Goal: Task Accomplishment & Management: Complete application form

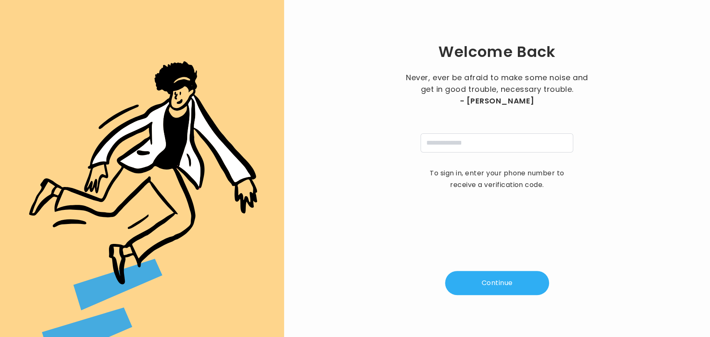
drag, startPoint x: 0, startPoint y: 0, endPoint x: 96, endPoint y: 71, distance: 119.6
click at [96, 71] on div at bounding box center [142, 168] width 284 height 337
click at [459, 142] on input "tel" at bounding box center [496, 142] width 153 height 19
type input "**********"
click at [476, 280] on button "Continue" at bounding box center [497, 283] width 104 height 24
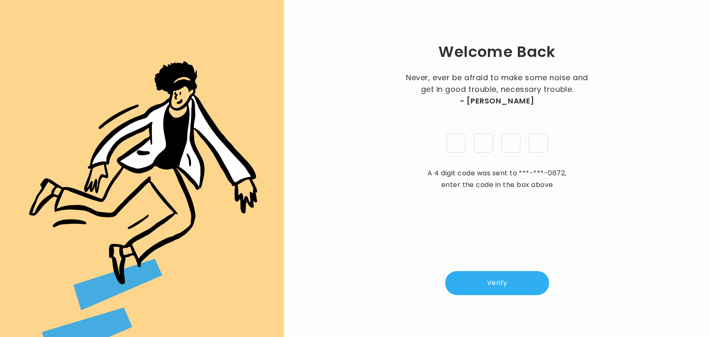
type input "*"
click at [477, 285] on button "Verify" at bounding box center [497, 283] width 104 height 24
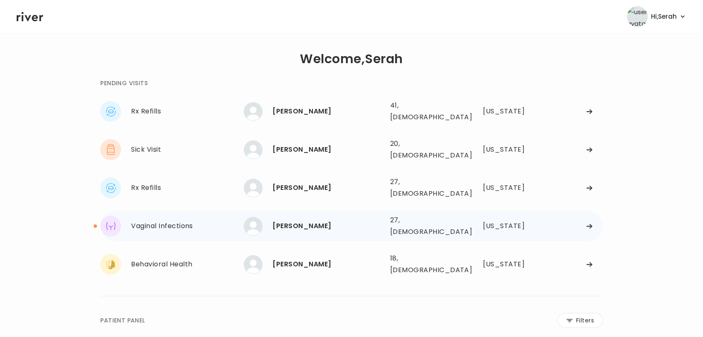
click at [297, 220] on div "[PERSON_NAME]" at bounding box center [327, 226] width 111 height 12
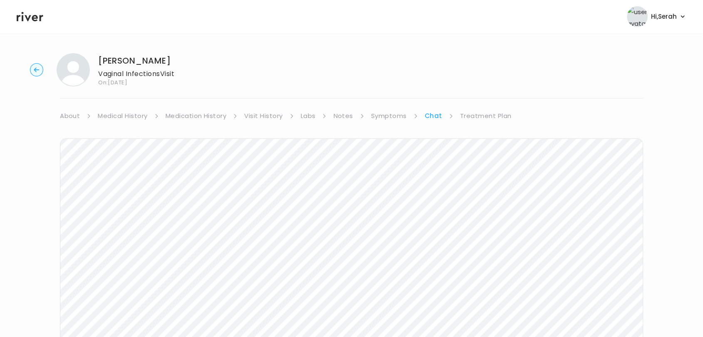
click at [474, 113] on link "Treatment Plan" at bounding box center [486, 116] width 52 height 12
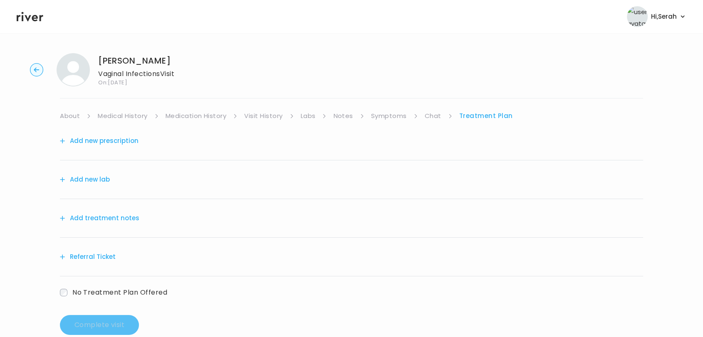
click at [116, 139] on button "Add new prescription" at bounding box center [99, 141] width 79 height 12
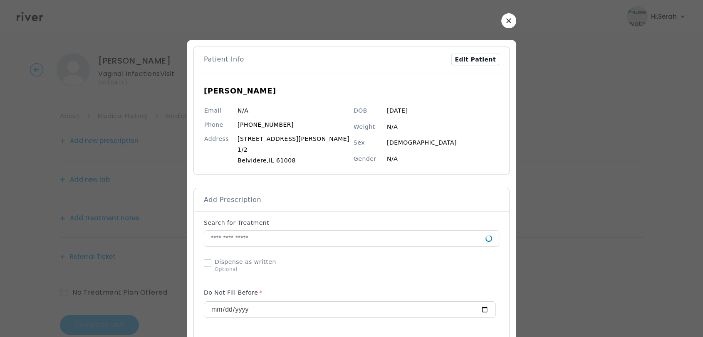
scroll to position [17, 0]
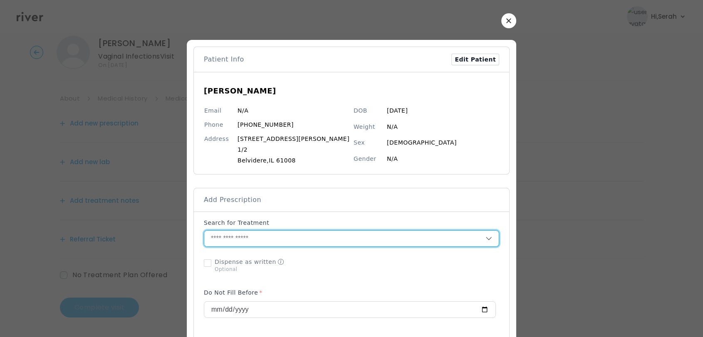
click at [261, 246] on input "text" at bounding box center [344, 239] width 281 height 16
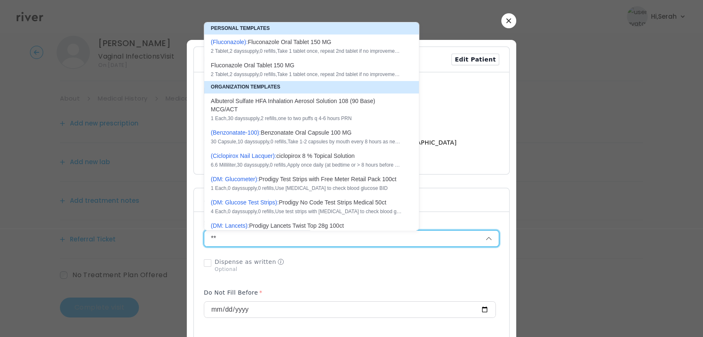
type input "*"
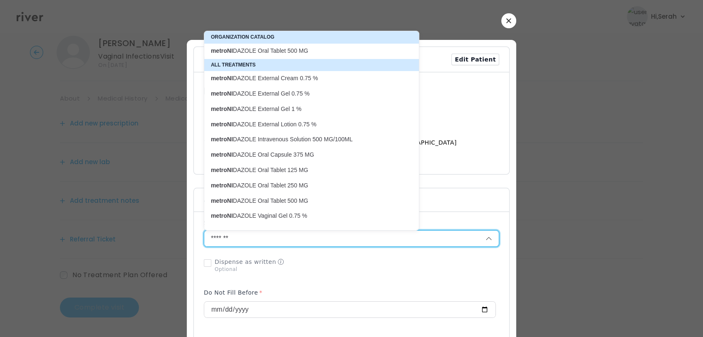
click at [282, 53] on p "metroNI DAZOLE Oral Tablet 500 MG" at bounding box center [306, 51] width 191 height 8
type input "**********"
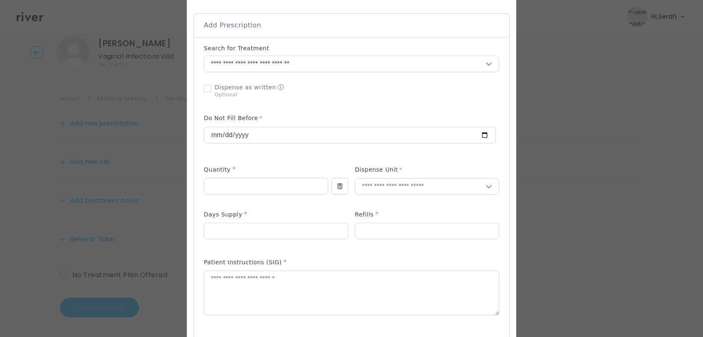
scroll to position [178, 0]
click at [265, 184] on input "number" at bounding box center [265, 183] width 123 height 16
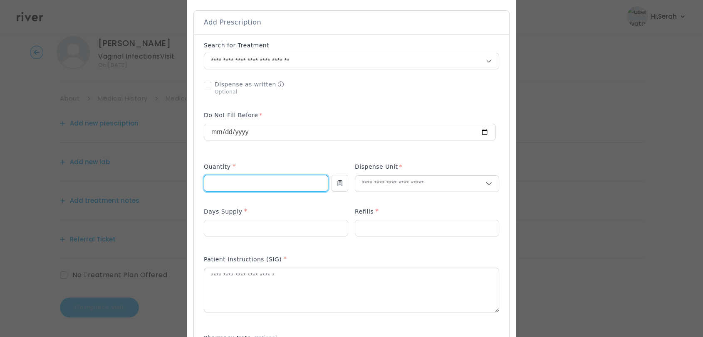
type input "**"
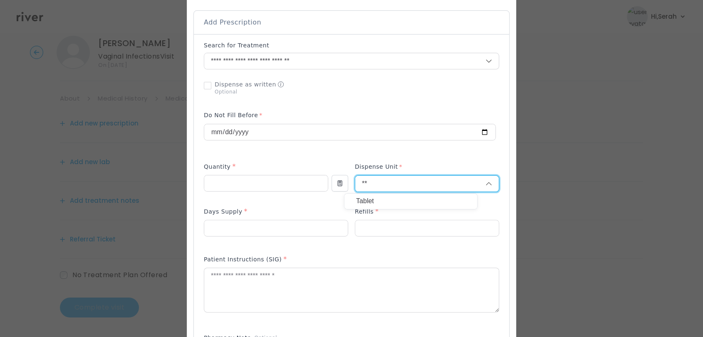
type input "**"
click at [361, 208] on div "Tablet" at bounding box center [410, 201] width 133 height 15
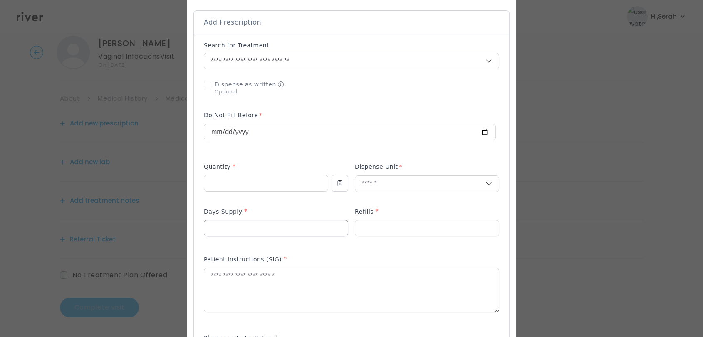
click at [303, 231] on input "number" at bounding box center [275, 228] width 143 height 16
type input "*"
click at [293, 283] on textarea at bounding box center [351, 290] width 294 height 44
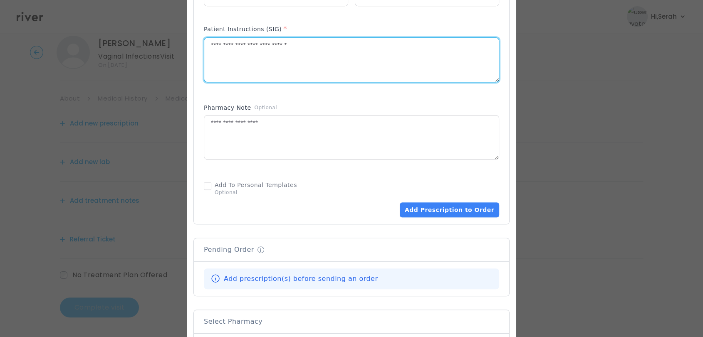
scroll to position [421, 0]
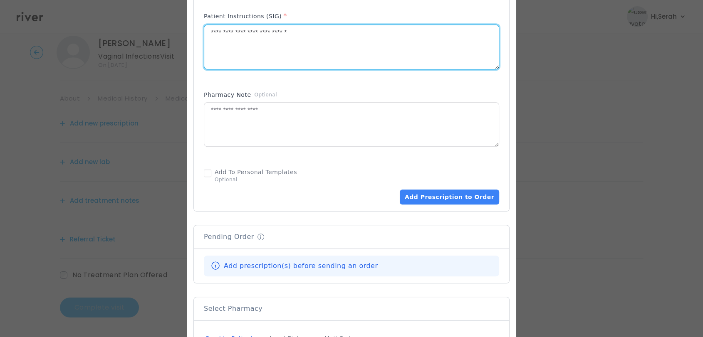
type textarea "**********"
click at [433, 188] on div "Add Prescription to Order" at bounding box center [351, 185] width 295 height 40
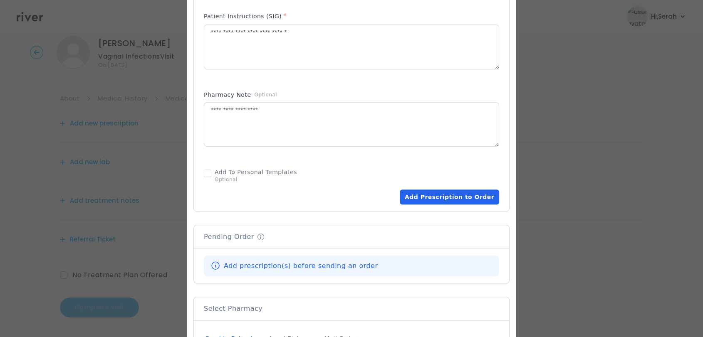
click at [434, 195] on button "Add Prescription to Order" at bounding box center [449, 197] width 99 height 15
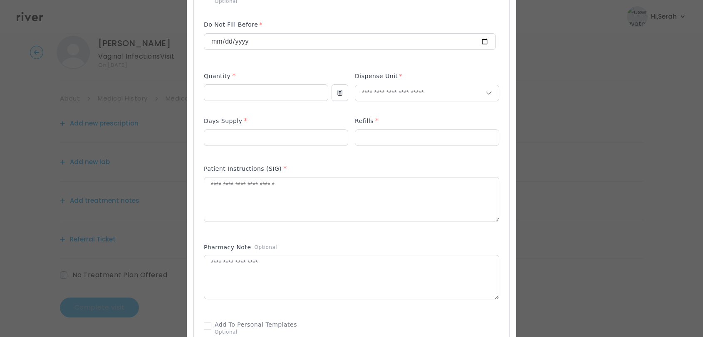
scroll to position [267, 0]
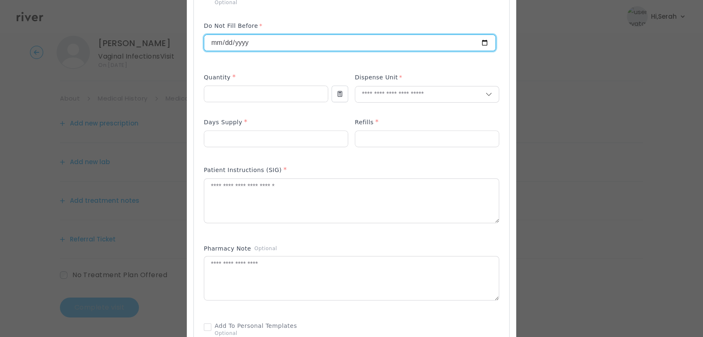
click at [289, 37] on input "**********" at bounding box center [349, 43] width 291 height 16
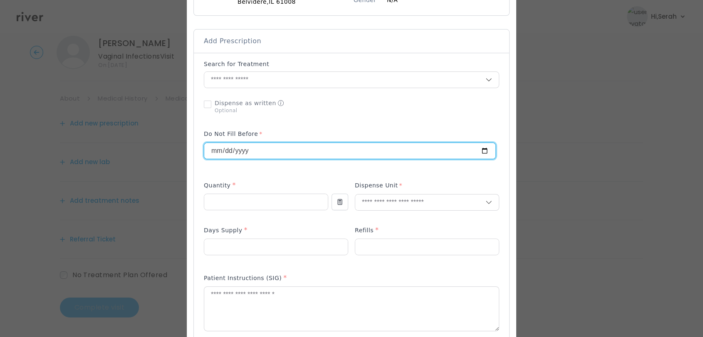
scroll to position [158, 0]
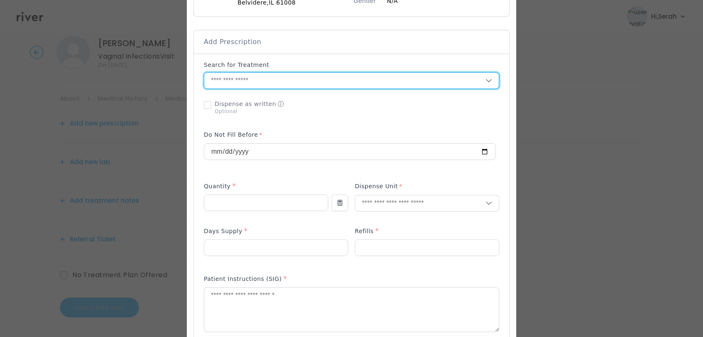
click at [272, 87] on input "text" at bounding box center [344, 81] width 281 height 16
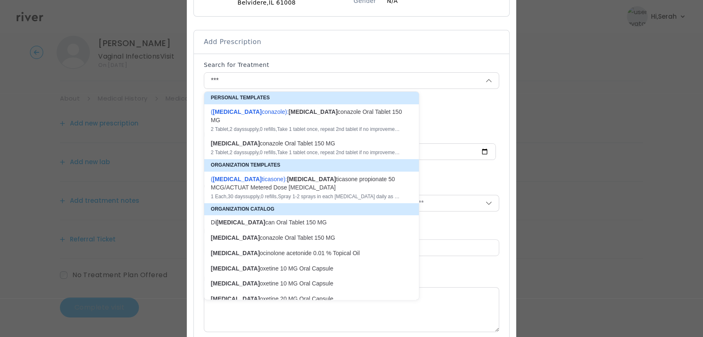
click at [284, 113] on div "( [MEDICAL_DATA] conazole ): [MEDICAL_DATA] conazole Oral Tablet 150 MG" at bounding box center [306, 116] width 191 height 17
type input "**********"
type input "*"
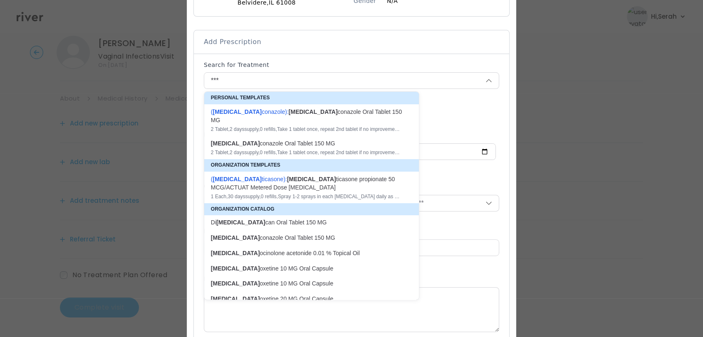
type textarea "**********"
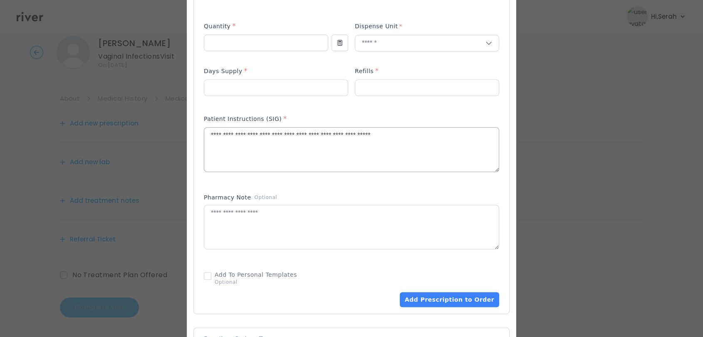
scroll to position [319, 0]
click at [419, 295] on button "Add Prescription to Order" at bounding box center [449, 298] width 99 height 15
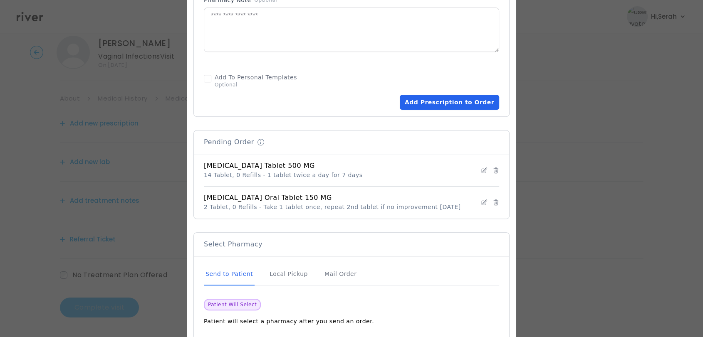
scroll to position [565, 0]
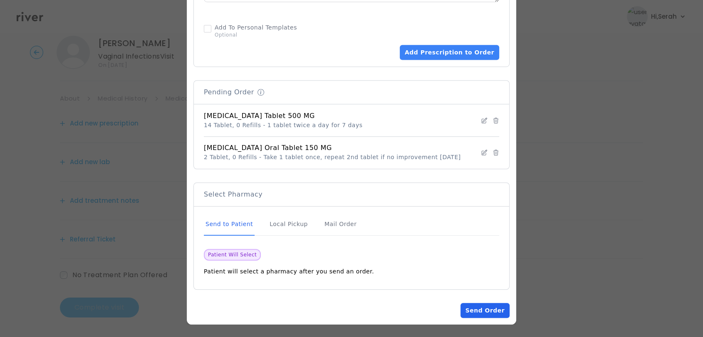
click at [471, 314] on button "Send Order" at bounding box center [484, 310] width 49 height 15
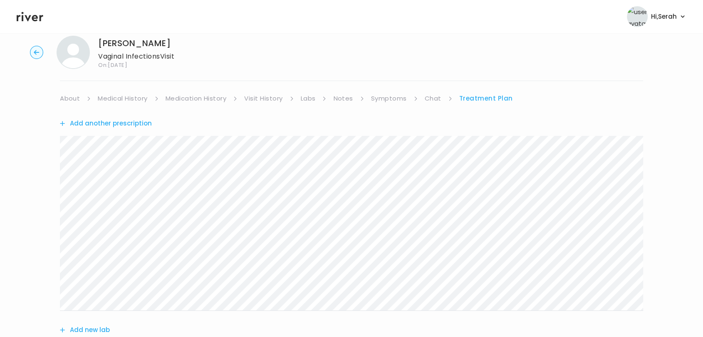
scroll to position [186, 0]
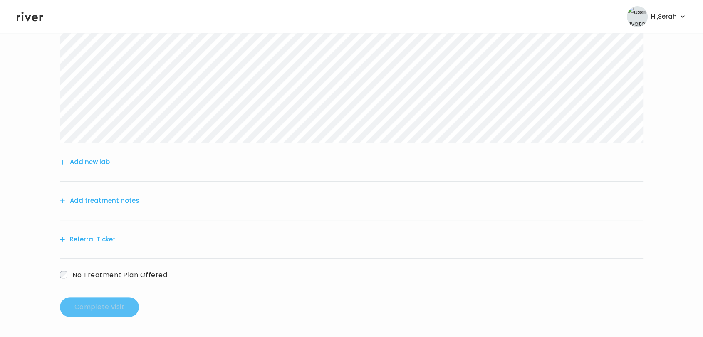
click at [121, 202] on button "Add treatment notes" at bounding box center [99, 201] width 79 height 12
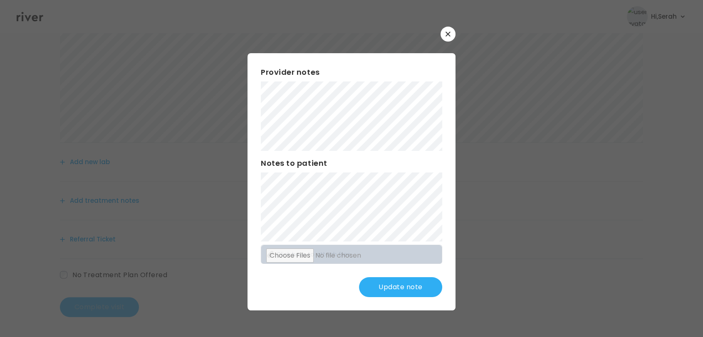
click at [356, 58] on div "Provider notes Notes to patient Click here to attach files Update note" at bounding box center [351, 181] width 208 height 257
click at [396, 280] on button "Update note" at bounding box center [400, 287] width 83 height 20
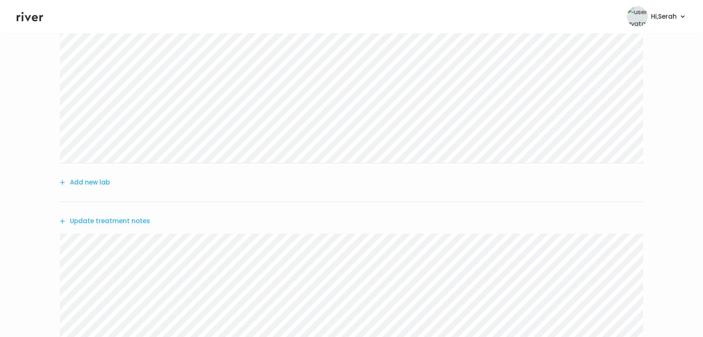
scroll to position [333, 0]
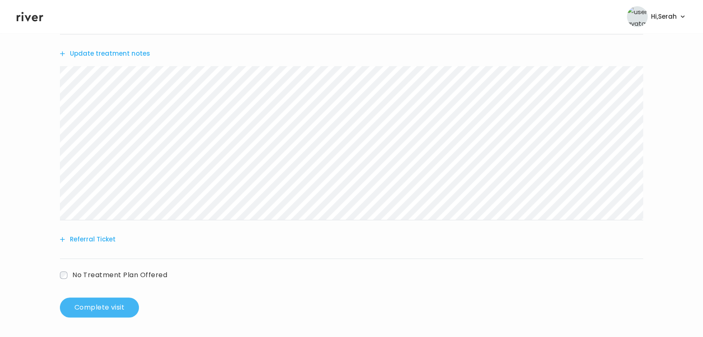
click at [99, 308] on button "Complete visit" at bounding box center [99, 308] width 79 height 20
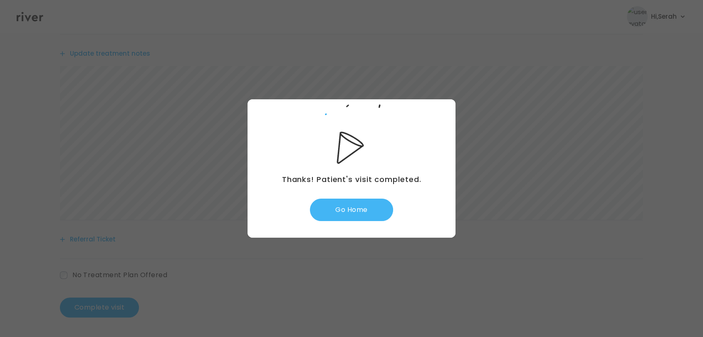
click at [345, 207] on button "Go Home" at bounding box center [351, 210] width 83 height 22
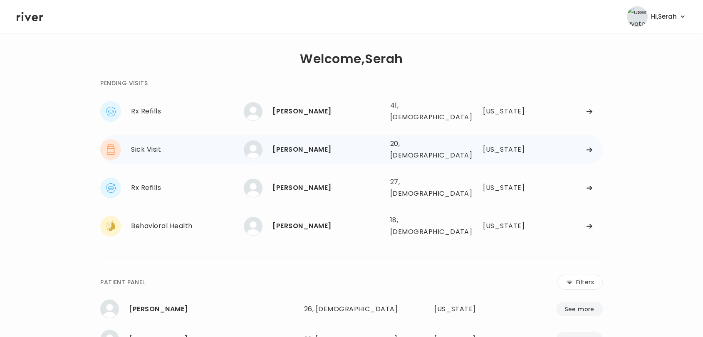
click at [309, 146] on div "[PERSON_NAME]" at bounding box center [327, 150] width 111 height 12
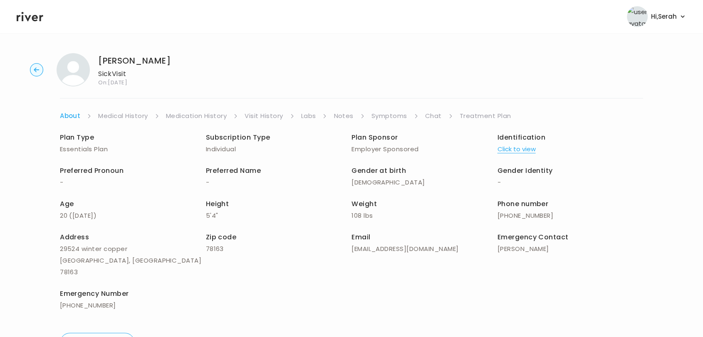
click at [400, 113] on link "Symptoms" at bounding box center [389, 116] width 36 height 12
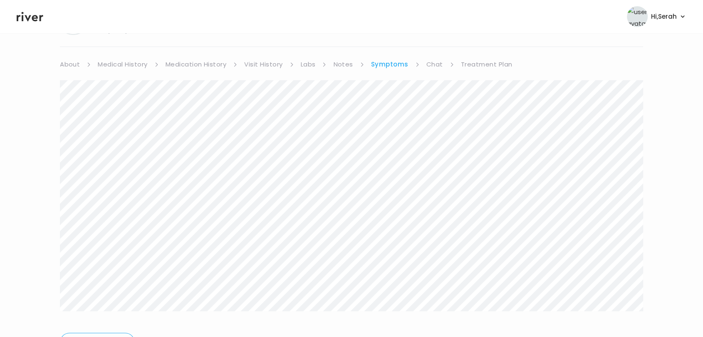
scroll to position [64, 0]
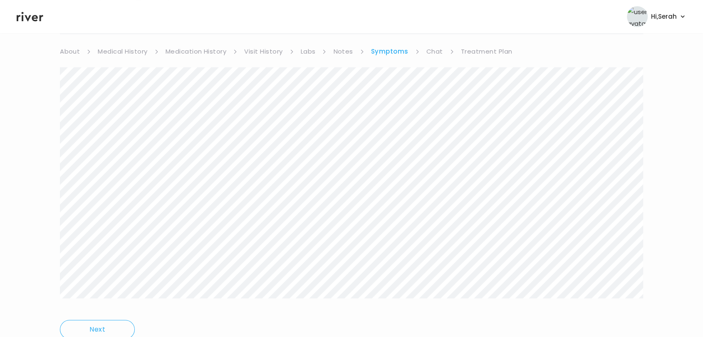
click at [439, 52] on link "Chat" at bounding box center [434, 52] width 17 height 12
click at [32, 22] on icon at bounding box center [30, 16] width 27 height 12
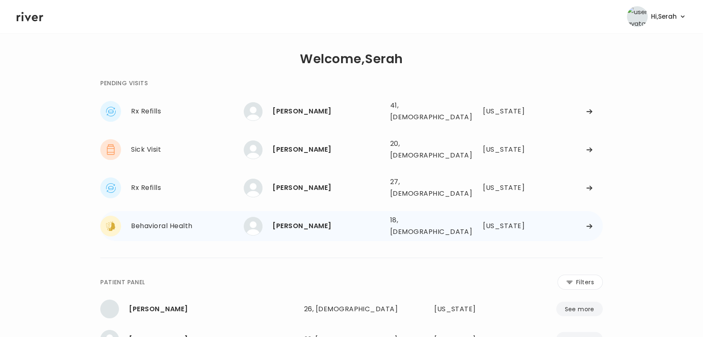
click at [301, 220] on div "[PERSON_NAME]" at bounding box center [327, 226] width 111 height 12
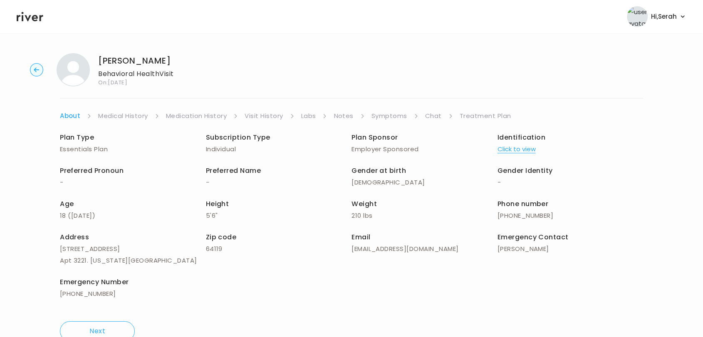
click at [431, 118] on link "Chat" at bounding box center [433, 116] width 17 height 12
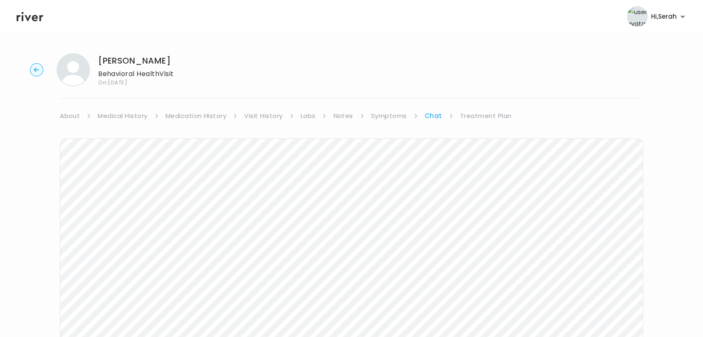
click at [474, 118] on link "Treatment Plan" at bounding box center [486, 116] width 52 height 12
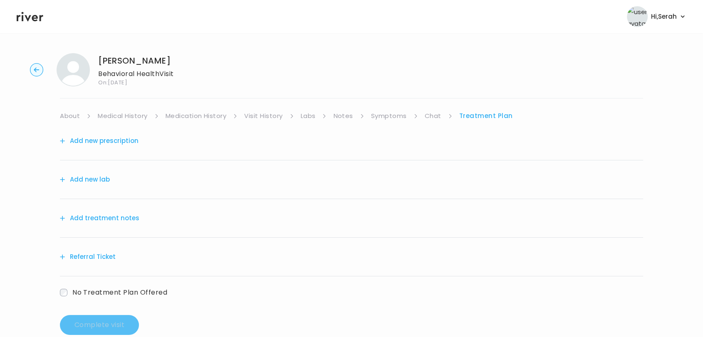
click at [392, 116] on link "Symptoms" at bounding box center [389, 116] width 36 height 12
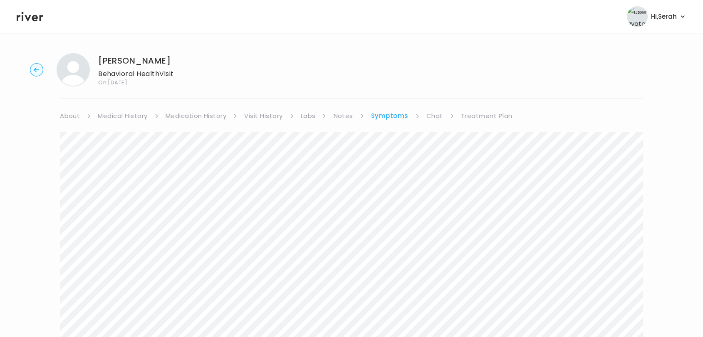
click at [467, 111] on link "Treatment Plan" at bounding box center [487, 116] width 52 height 12
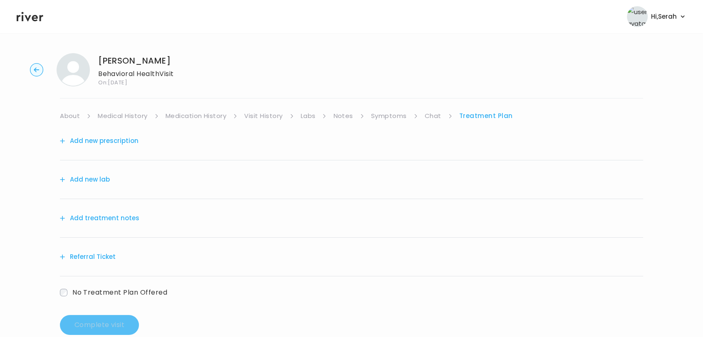
click at [108, 217] on button "Add treatment notes" at bounding box center [99, 218] width 79 height 12
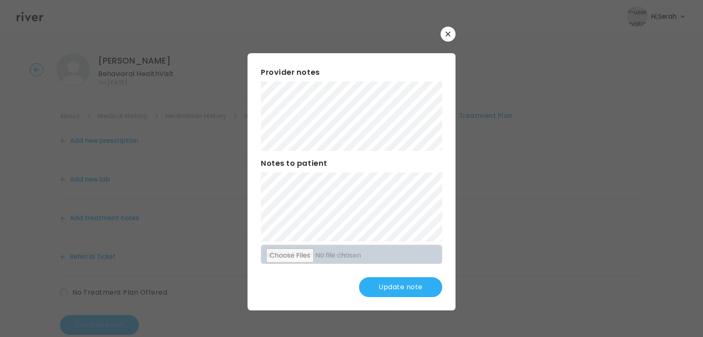
click at [387, 287] on button "Update note" at bounding box center [400, 287] width 83 height 20
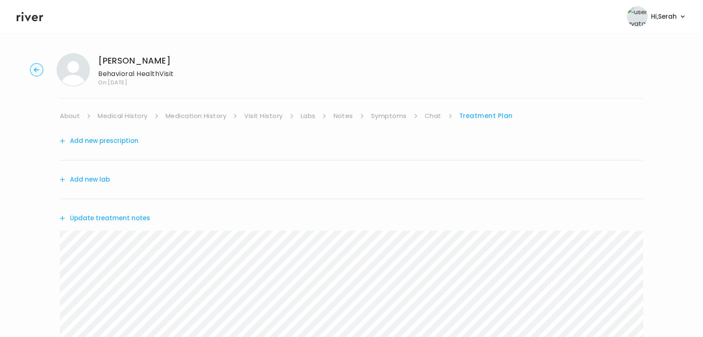
scroll to position [142, 0]
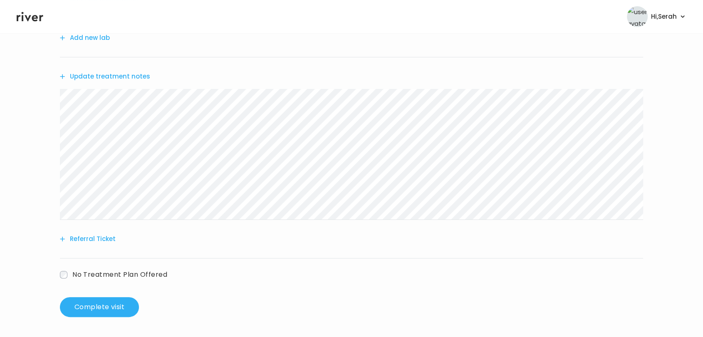
click at [83, 237] on button "Referral Ticket" at bounding box center [88, 239] width 56 height 12
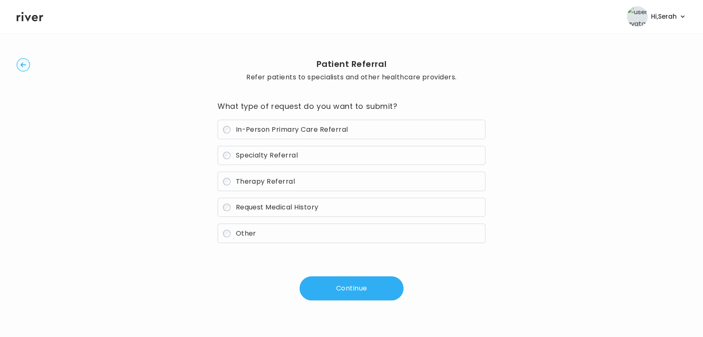
click at [279, 170] on div "In-Person Primary Care Referral Specialty Referral Therapy Referral Request Med…" at bounding box center [351, 181] width 268 height 123
click at [275, 183] on span "Therapy Referral" at bounding box center [264, 182] width 59 height 10
click at [347, 283] on button "Continue" at bounding box center [351, 288] width 104 height 24
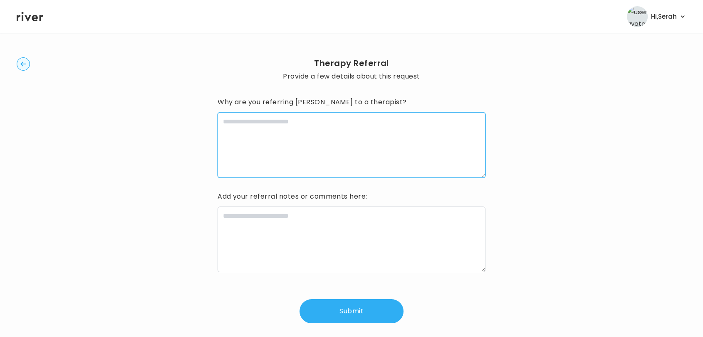
click at [308, 144] on textarea at bounding box center [351, 145] width 268 height 66
type textarea "**********"
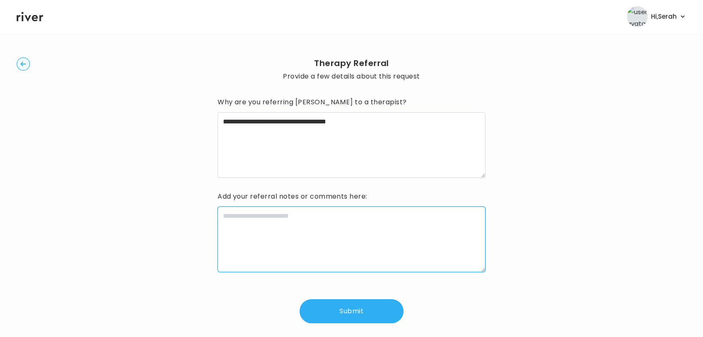
click at [293, 207] on textarea at bounding box center [351, 240] width 268 height 66
click at [220, 211] on textarea "**********" at bounding box center [351, 240] width 268 height 66
type textarea "**********"
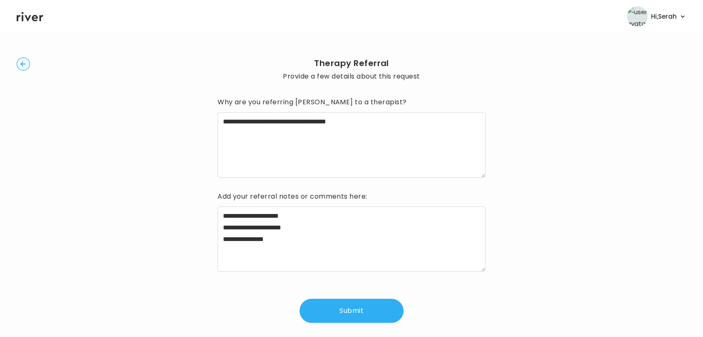
click at [352, 319] on button "Submit" at bounding box center [351, 311] width 104 height 24
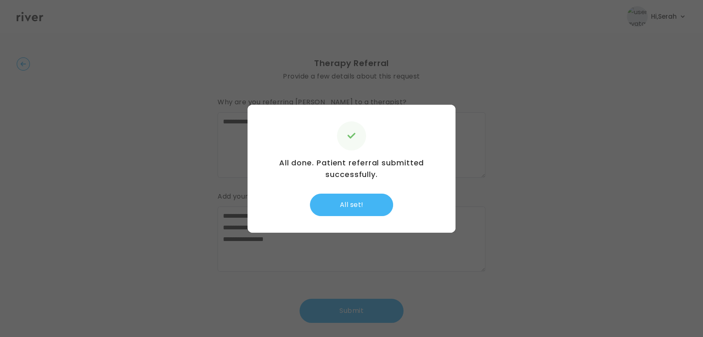
click at [356, 204] on button "All set!" at bounding box center [351, 205] width 83 height 22
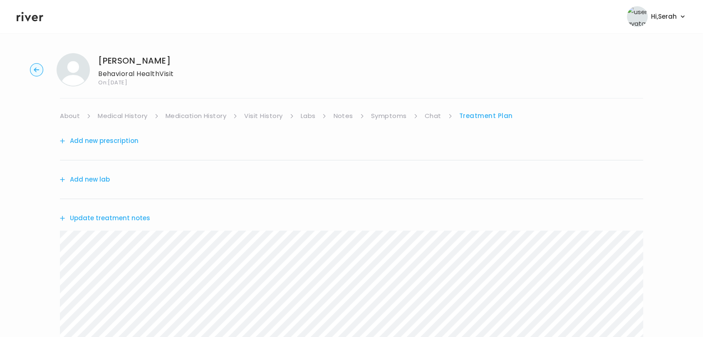
scroll to position [202, 0]
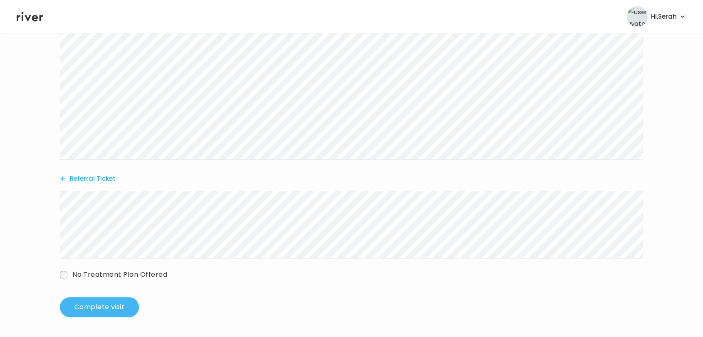
click at [107, 311] on button "Complete visit" at bounding box center [99, 307] width 79 height 20
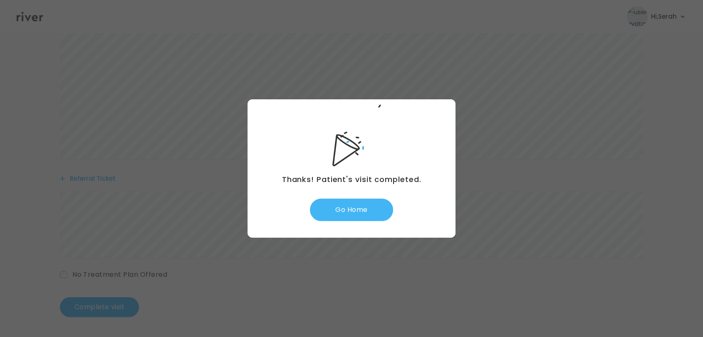
click at [350, 214] on button "Go Home" at bounding box center [351, 210] width 83 height 22
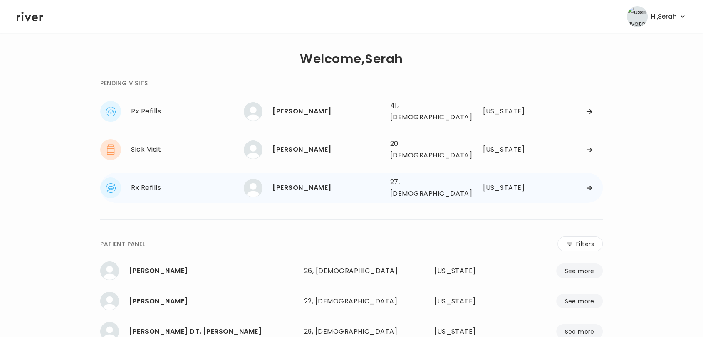
click at [306, 182] on div "[PERSON_NAME]" at bounding box center [327, 188] width 111 height 12
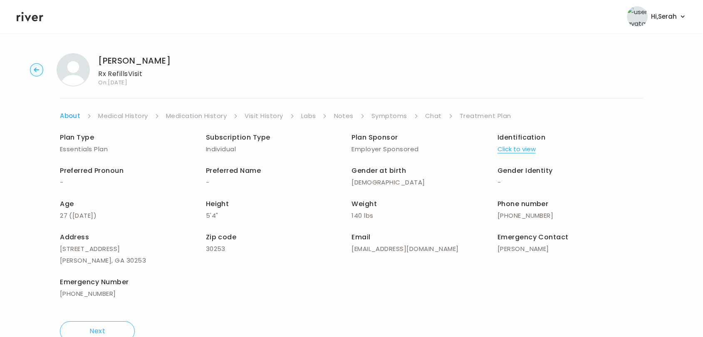
click at [385, 115] on link "Symptoms" at bounding box center [389, 116] width 36 height 12
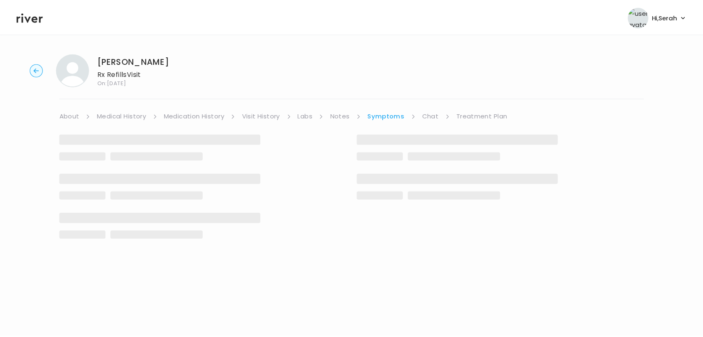
scroll to position [146, 0]
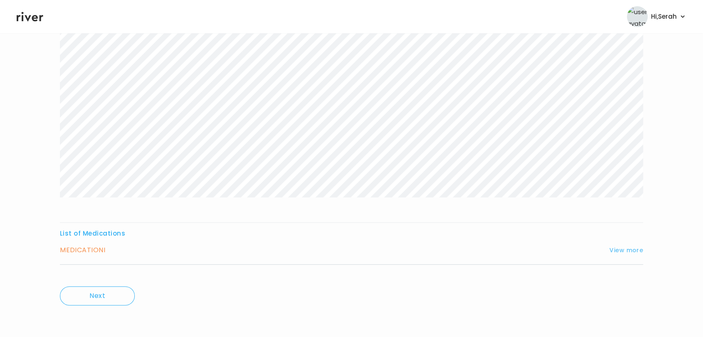
click at [631, 247] on button "View more" at bounding box center [626, 250] width 34 height 10
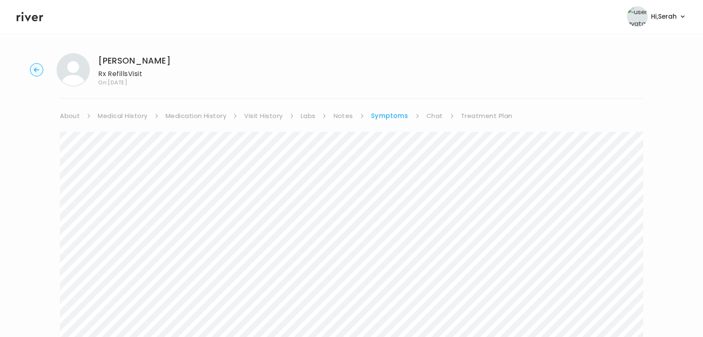
scroll to position [0, 0]
click at [119, 111] on link "Medical History" at bounding box center [122, 116] width 49 height 12
click at [71, 113] on link "About" at bounding box center [70, 116] width 20 height 12
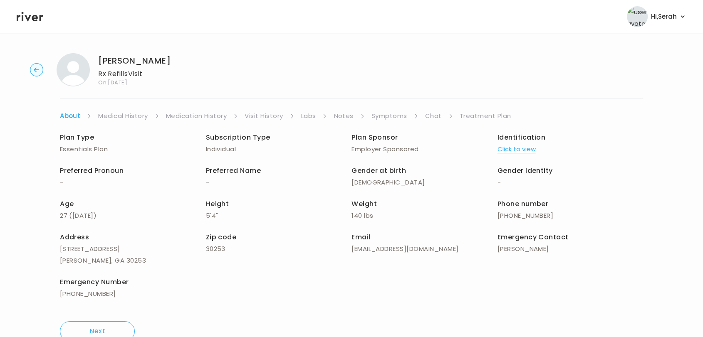
click at [517, 152] on button "Click to view" at bounding box center [516, 149] width 38 height 12
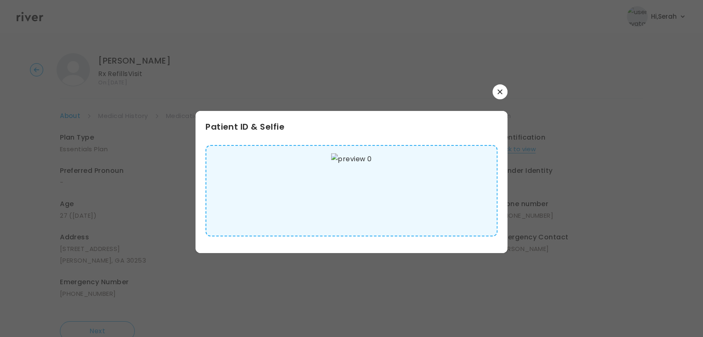
click at [503, 89] on button "button" at bounding box center [499, 91] width 15 height 15
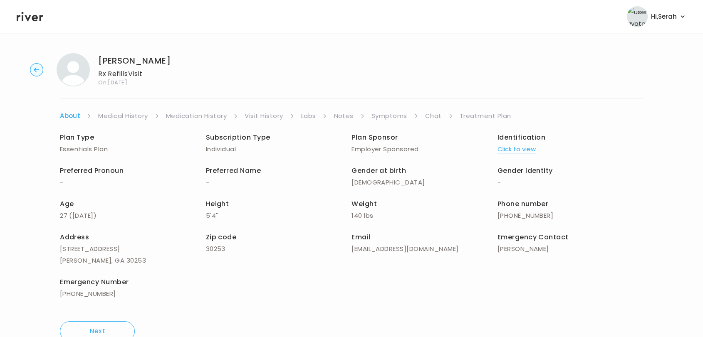
click at [170, 121] on link "Medication History" at bounding box center [196, 116] width 61 height 12
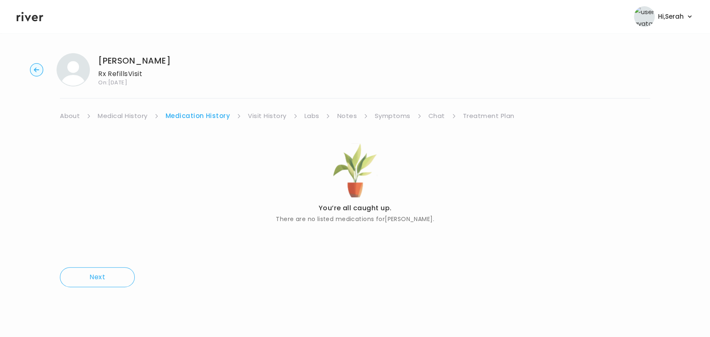
click at [279, 117] on link "Visit History" at bounding box center [267, 116] width 38 height 12
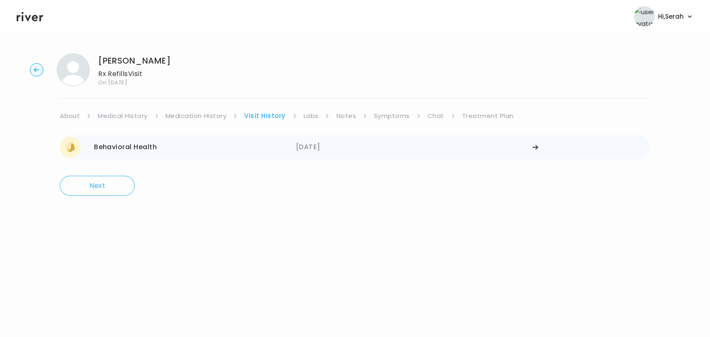
click at [316, 143] on div "05/14/2025" at bounding box center [414, 147] width 236 height 21
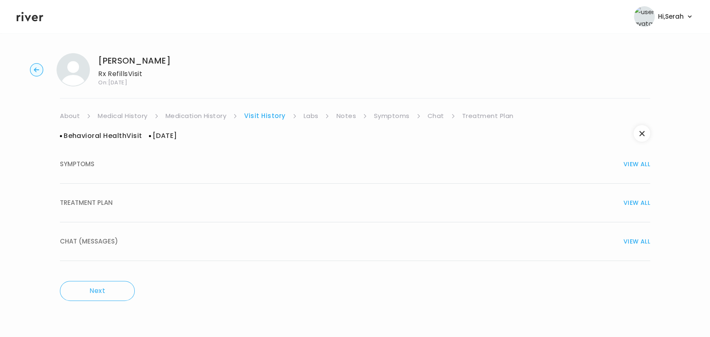
click at [330, 205] on div "TREATMENT PLAN VIEW ALL" at bounding box center [355, 203] width 590 height 12
click at [374, 119] on link "Symptoms" at bounding box center [392, 116] width 36 height 12
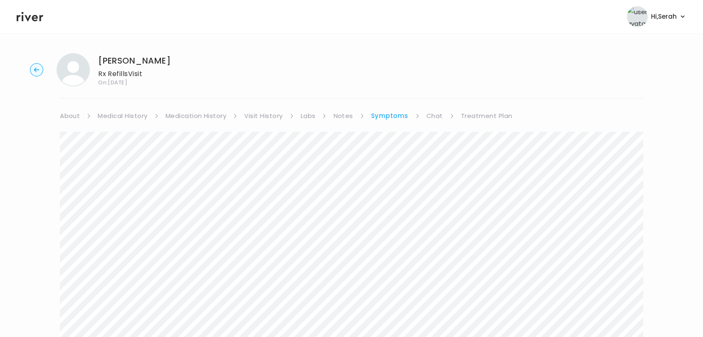
click at [432, 113] on link "Chat" at bounding box center [434, 116] width 17 height 12
click at [126, 119] on link "Medical History" at bounding box center [122, 116] width 49 height 12
click at [432, 114] on link "Chat" at bounding box center [436, 116] width 17 height 12
